Goal: Find specific page/section: Find specific page/section

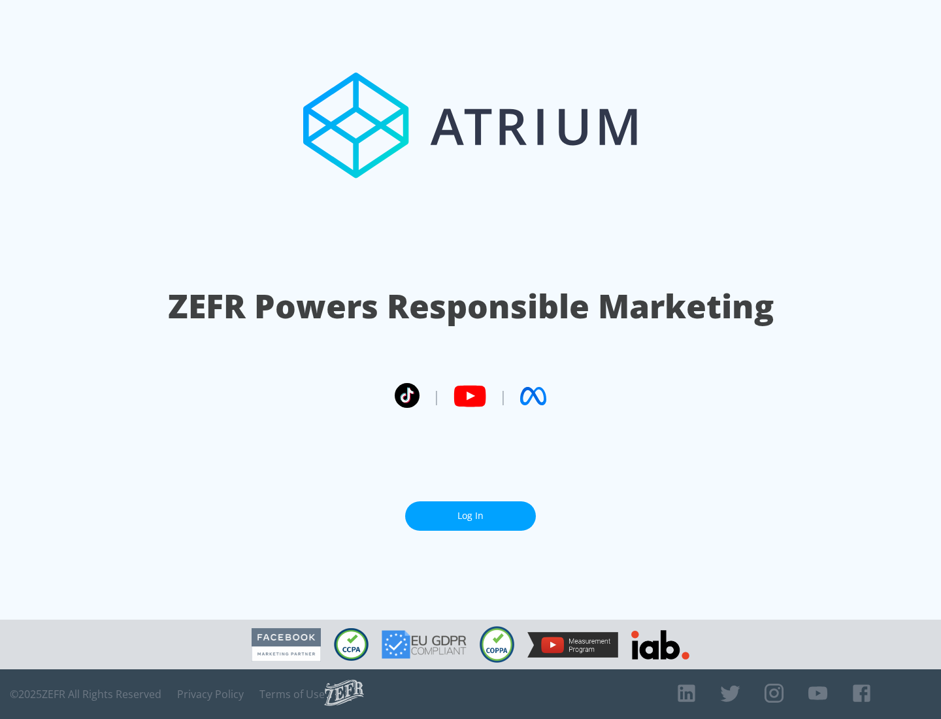
click at [471, 510] on link "Log In" at bounding box center [470, 515] width 131 height 29
